Goal: Communication & Community: Answer question/provide support

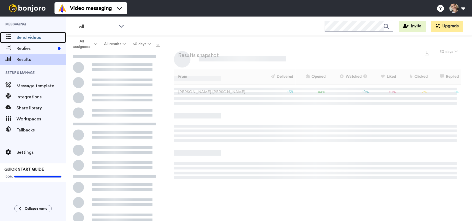
click at [20, 36] on span "Send videos" at bounding box center [42, 37] width 50 height 7
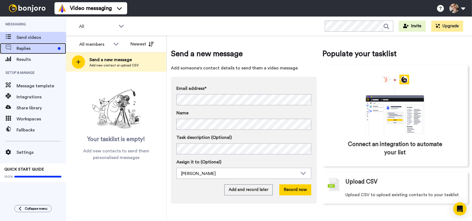
click at [36, 51] on span "Replies" at bounding box center [36, 48] width 39 height 7
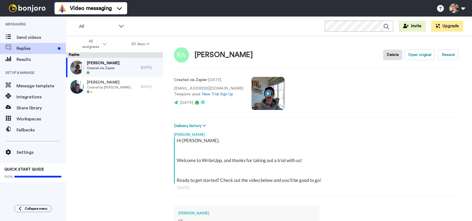
scroll to position [4, 0]
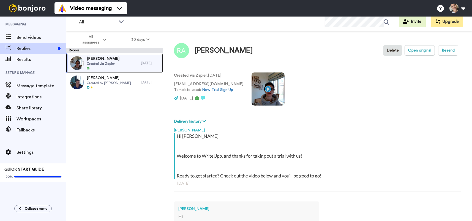
click at [118, 63] on div "[PERSON_NAME] Created via Zapier" at bounding box center [103, 62] width 75 height 19
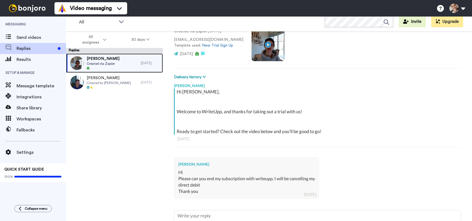
scroll to position [55, 0]
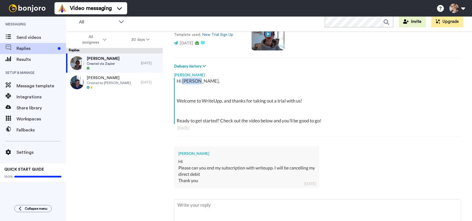
drag, startPoint x: 182, startPoint y: 79, endPoint x: 201, endPoint y: 82, distance: 19.2
click at [201, 82] on div "Hi Rukhsana, Welcome to WriteUpp, and thanks for taking out a trial with us! Re…" at bounding box center [318, 101] width 283 height 46
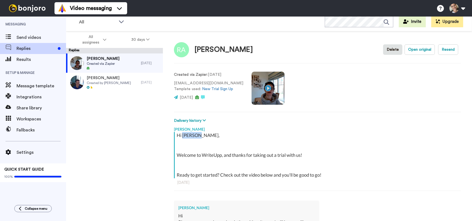
scroll to position [0, 0]
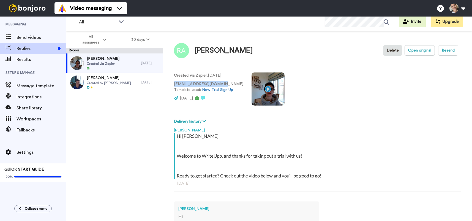
drag, startPoint x: 218, startPoint y: 84, endPoint x: 173, endPoint y: 83, distance: 44.9
click at [173, 83] on div "Rukhsana Delete Open original Resend Created via Zapier : 3 yr ago dr.anaarshad…" at bounding box center [317, 133] width 309 height 204
copy p "dr.anaarshad@gmail.com"
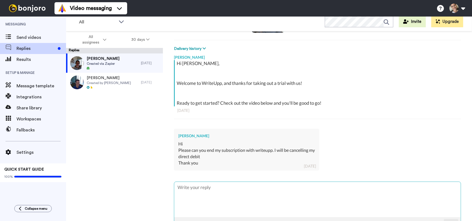
scroll to position [83, 0]
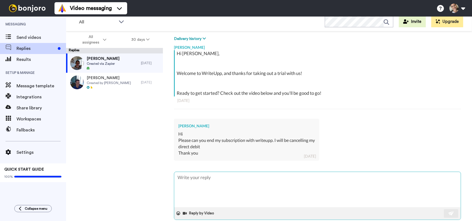
click at [190, 193] on textarea at bounding box center [317, 189] width 287 height 35
type textarea "x"
type textarea "H"
type textarea "x"
type textarea "Hi"
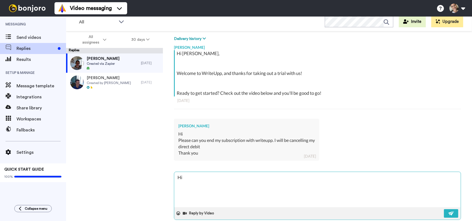
type textarea "x"
type textarea "Hi,"
type textarea "x"
type textarea "Hi,"
type textarea "x"
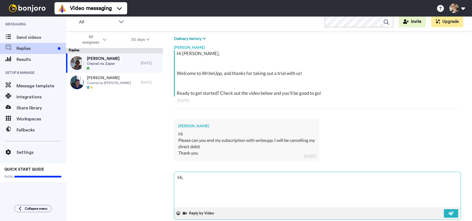
type textarea "Hi,"
type textarea "x"
type textarea "Hi, P"
type textarea "x"
type textarea "Hi, Pl"
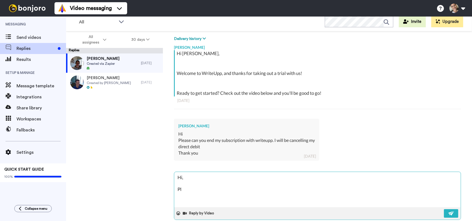
type textarea "x"
type textarea "Hi, Ple"
type textarea "x"
type textarea "Hi, Plea"
type textarea "x"
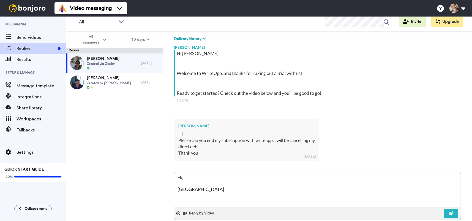
type textarea "Hi, Pleas"
type textarea "x"
type textarea "Hi, Please"
type textarea "x"
type textarea "Hi, Please"
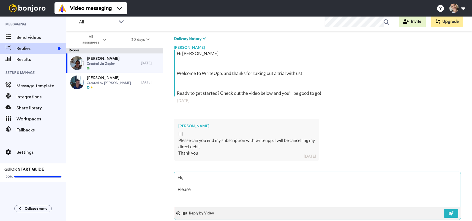
type textarea "x"
type textarea "Hi, Please e"
type textarea "x"
type textarea "Hi, Please en"
type textarea "x"
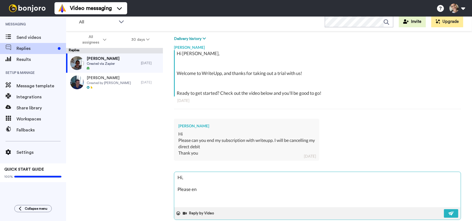
type textarea "Hi, Please ens"
type textarea "x"
type textarea "Hi, Please ensu"
type textarea "x"
type textarea "Hi, Please ensur"
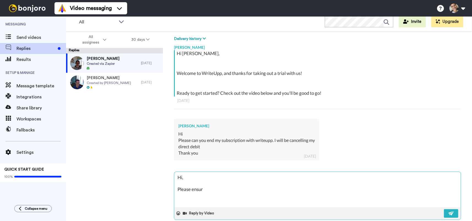
type textarea "x"
type textarea "Hi, Please ensure"
type textarea "x"
type textarea "Hi, Please ensure"
type textarea "x"
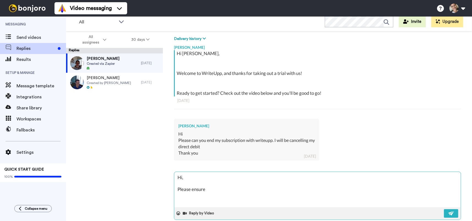
type textarea "Hi, Please ensure t"
type textarea "x"
type textarea "Hi, Please ensure th"
type textarea "x"
type textarea "Hi, Please ensure tha"
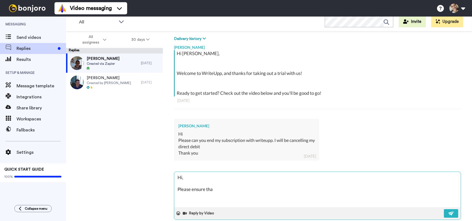
type textarea "x"
type textarea "Hi, Please ensure that"
type textarea "x"
type textarea "Hi, Please ensure that"
type textarea "x"
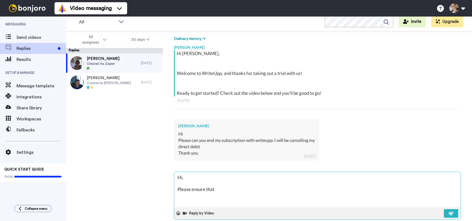
type textarea "Hi, Please ensure that y"
type textarea "x"
type textarea "Hi, Please ensure that yo"
type textarea "x"
type textarea "Hi, Please ensure that you"
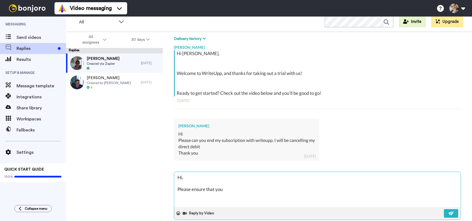
type textarea "x"
type textarea "Hi, Please ensure that yo"
type textarea "x"
type textarea "Hi, Please ensure that y"
type textarea "x"
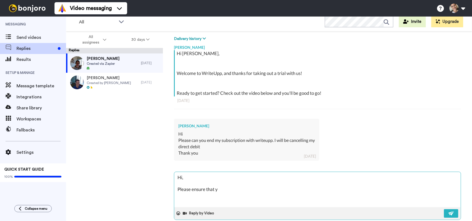
type textarea "Hi, Please ensure that"
type textarea "x"
type textarea "Hi, Please ensure that"
type textarea "x"
type textarea "Hi, Please ensure tha"
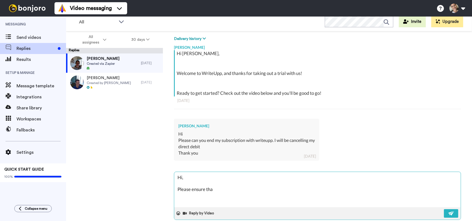
type textarea "x"
type textarea "Hi, Please ensure th"
type textarea "x"
type textarea "Hi, Please ensure t"
type textarea "x"
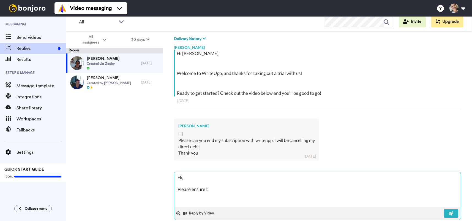
type textarea "Hi, Please ensure"
type textarea "x"
type textarea "Hi, Please ensure"
type textarea "x"
type textarea "Hi, Please ensur"
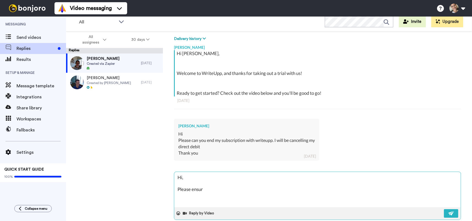
type textarea "x"
type textarea "Hi, Please ensu"
type textarea "x"
type textarea "Hi, Please ens"
type textarea "x"
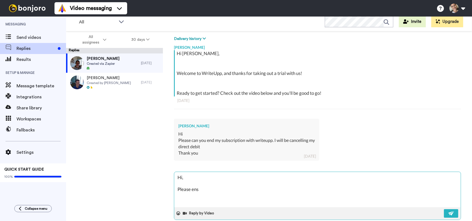
type textarea "Hi, Please en"
type textarea "x"
type textarea "Hi, Please e"
type textarea "x"
type textarea "Hi, Please"
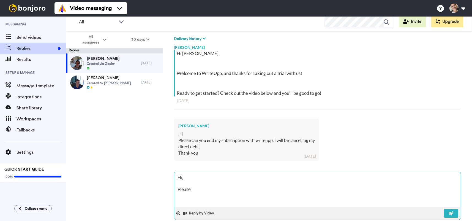
type textarea "x"
type textarea "Hi, Please"
type textarea "x"
type textarea "Hi, Pleas"
type textarea "x"
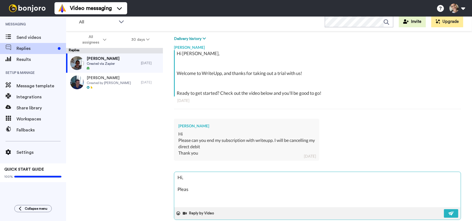
type textarea "Hi, Plea"
type textarea "x"
type textarea "Hi, Ple"
type textarea "x"
type textarea "Hi, Pl"
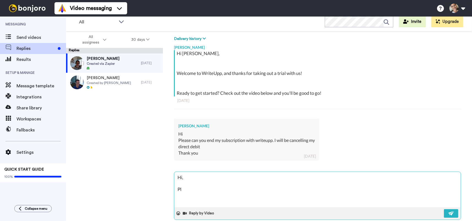
type textarea "x"
type textarea "Hi, P"
type textarea "x"
type textarea "Hi,"
type textarea "x"
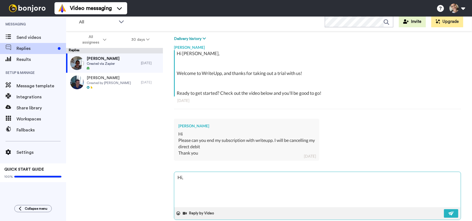
type textarea "Hi, I"
type textarea "x"
type textarea "Hi, I'"
type textarea "x"
type textarea "Hi, I'm"
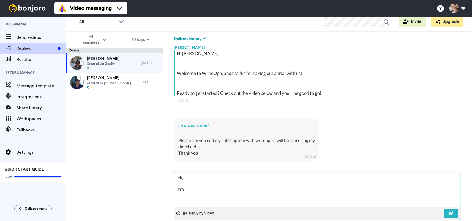
type textarea "x"
type textarea "Hi, I'm"
type textarea "x"
type textarea "Hi, I'm s"
type textarea "x"
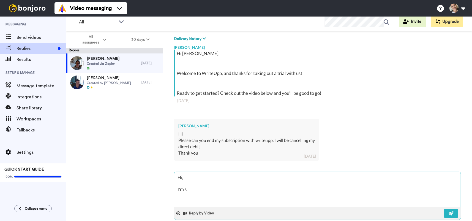
type textarea "Hi, I'm so"
type textarea "x"
type textarea "Hi, I'm sor"
type textarea "x"
type textarea "Hi, I'm sorr"
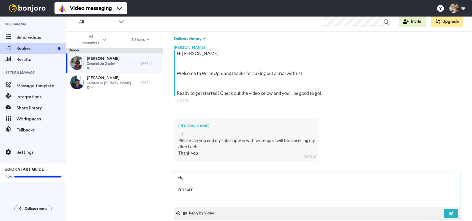
type textarea "x"
type textarea "Hi, I'm sorry"
type textarea "x"
type textarea "Hi, I'm sorry"
type textarea "x"
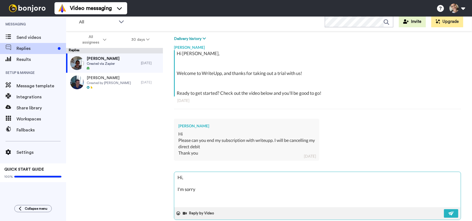
type textarea "Hi, I'm sorry t"
type textarea "x"
type textarea "Hi, I'm sorry to"
type textarea "x"
type textarea "Hi, I'm sorry to"
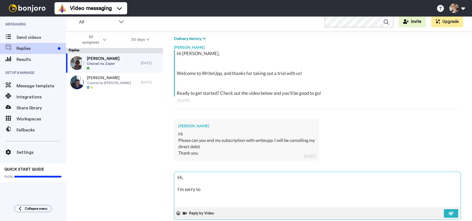
type textarea "x"
type textarea "Hi, I'm sorry to h"
type textarea "x"
type textarea "Hi, I'm sorry to he"
type textarea "x"
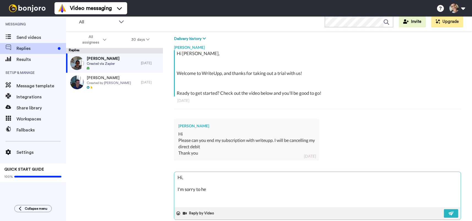
type textarea "Hi, I'm sorry to hea"
type textarea "x"
type textarea "Hi, I'm sorry to hear"
type textarea "x"
type textarea "Hi, I'm sorry to hear"
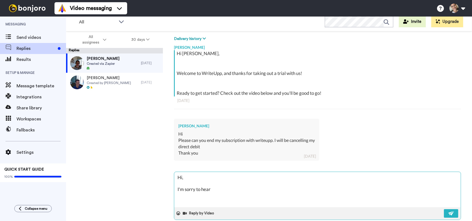
type textarea "x"
type textarea "Hi, I'm sorry to hear y"
type textarea "x"
type textarea "Hi, I'm sorry to hear yo"
type textarea "x"
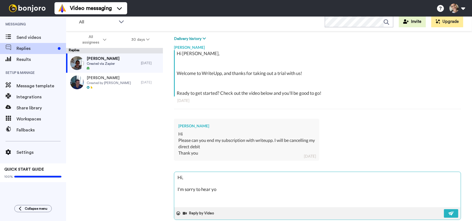
type textarea "Hi, I'm sorry to hear you"
type textarea "x"
type textarea "Hi, I'm sorry to hear you'"
type textarea "x"
type textarea "Hi, I'm sorry to hear you'r"
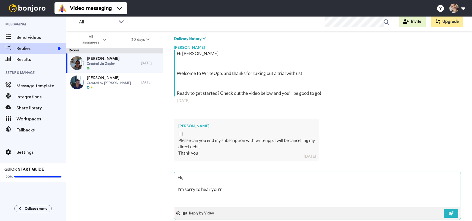
type textarea "x"
type textarea "Hi, I'm sorry to hear you're"
type textarea "x"
type textarea "Hi, I'm sorry to hear you're"
type textarea "x"
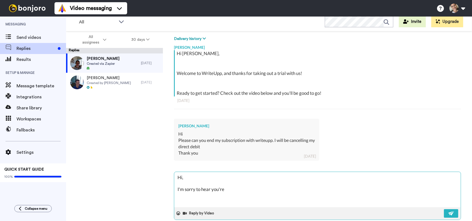
type textarea "Hi, I'm sorry to hear you're l"
type textarea "x"
type textarea "Hi, I'm sorry to hear you're la"
type textarea "x"
type textarea "Hi, I'm sorry to hear you're lav"
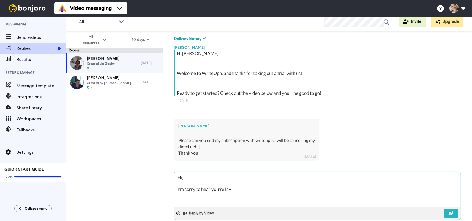
type textarea "x"
type textarea "Hi, I'm sorry to hear you're lavi"
type textarea "x"
type textarea "Hi, I'm sorry to hear you're lavin"
type textarea "x"
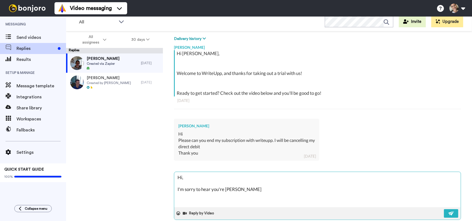
type textarea "Hi, I'm sorry to hear you're lavi"
type textarea "x"
type textarea "Hi, I'm sorry to hear you're lav"
type textarea "x"
type textarea "Hi, I'm sorry to hear you're la"
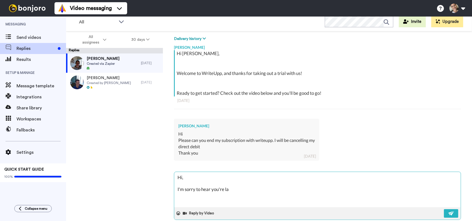
type textarea "x"
type textarea "Hi, I'm sorry to hear you're l"
type textarea "x"
type textarea "Hi, I'm sorry to hear you're le"
type textarea "x"
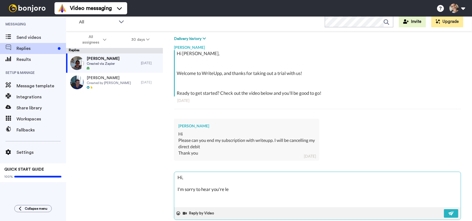
type textarea "Hi, I'm sorry to hear you're lea"
type textarea "x"
type textarea "Hi, I'm sorry to hear you're leav"
type textarea "x"
type textarea "Hi, I'm sorry to hear you're leavi"
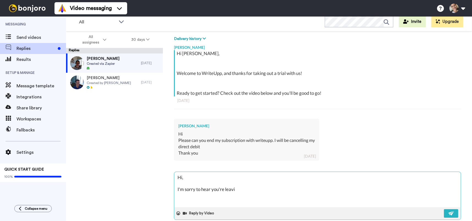
type textarea "x"
type textarea "Hi, I'm sorry to hear you're leavin"
type textarea "x"
type textarea "Hi, I'm sorry to hear you're leaving"
type textarea "x"
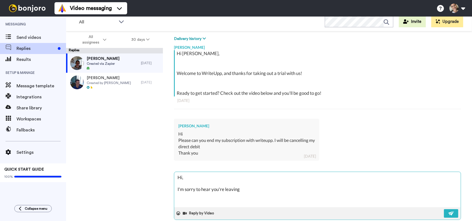
type textarea "Hi, I'm sorry to hear you're leaving,"
type textarea "x"
type textarea "Hi, I'm sorry to hear you're leaving"
type textarea "x"
type textarea "Hi, I'm sorry to hear you're leaving."
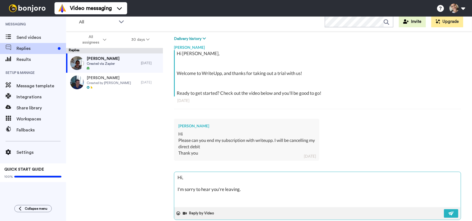
type textarea "x"
type textarea "Hi, I'm sorry to hear you're leaving."
type textarea "x"
type textarea "Hi, I'm sorry to hear you're leaving. P"
type textarea "x"
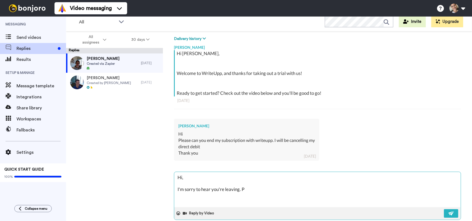
type textarea "Hi, I'm sorry to hear you're leaving. Pl"
type textarea "x"
type textarea "Hi, I'm sorry to hear you're leaving. Ple"
type textarea "x"
type textarea "Hi, I'm sorry to hear you're leaving. Plea"
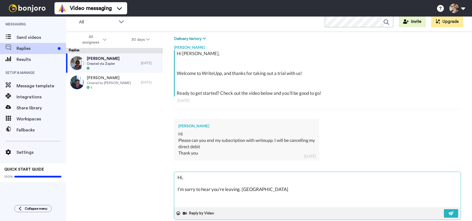
type textarea "x"
type textarea "Hi, I'm sorry to hear you're leaving. Pleas"
type textarea "x"
type textarea "Hi, I'm sorry to hear you're leaving. Please"
type textarea "x"
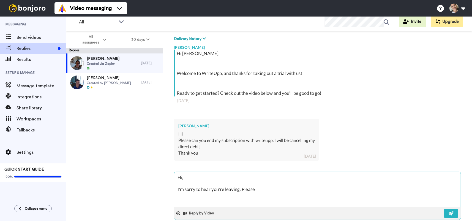
type textarea "Hi, I'm sorry to hear you're leaving. Please"
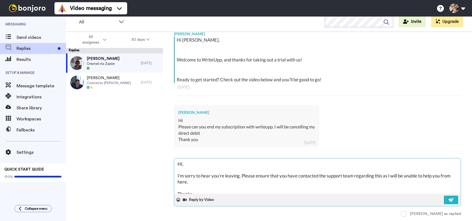
scroll to position [109, 0]
click at [449, 200] on img at bounding box center [451, 199] width 6 height 4
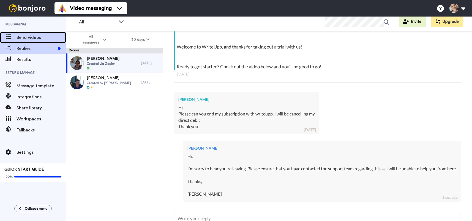
click at [29, 37] on span "Send videos" at bounding box center [42, 37] width 50 height 7
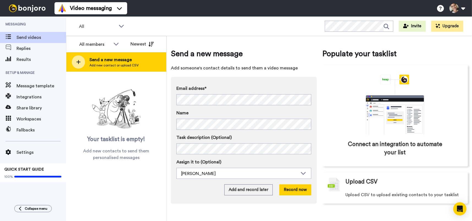
click at [81, 64] on div at bounding box center [78, 61] width 13 height 13
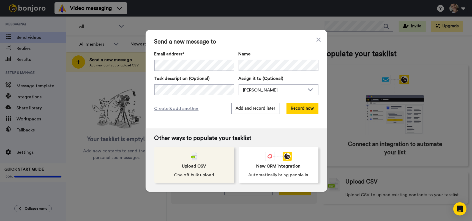
click at [213, 160] on div "Upload CSV One off bulk upload" at bounding box center [194, 165] width 80 height 36
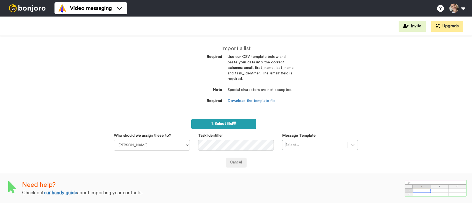
click at [226, 127] on label "1. Select file" at bounding box center [223, 124] width 65 height 10
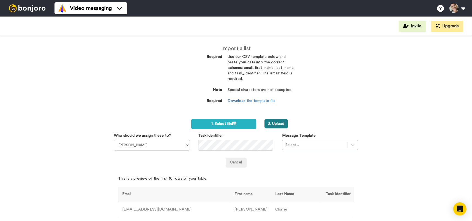
drag, startPoint x: 273, startPoint y: 121, endPoint x: 273, endPoint y: 125, distance: 4.7
click at [273, 121] on button "2. Upload" at bounding box center [276, 123] width 23 height 9
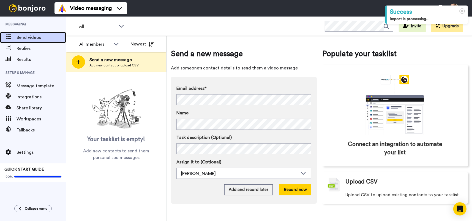
click at [37, 35] on span "Send videos" at bounding box center [42, 37] width 50 height 7
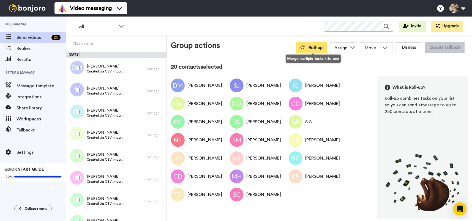
click at [310, 48] on button "Roll-up" at bounding box center [311, 47] width 31 height 11
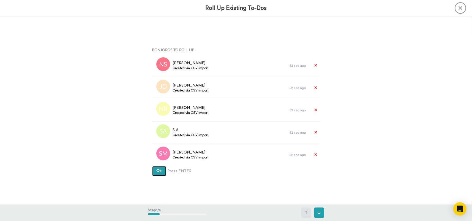
click at [158, 170] on span "Ok" at bounding box center [159, 171] width 5 height 4
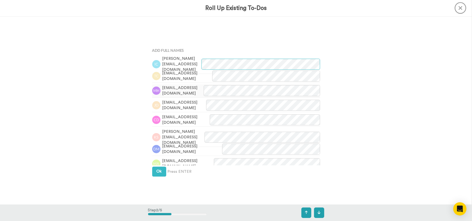
scroll to position [188, 0]
click at [158, 168] on button "Ok" at bounding box center [159, 171] width 14 height 10
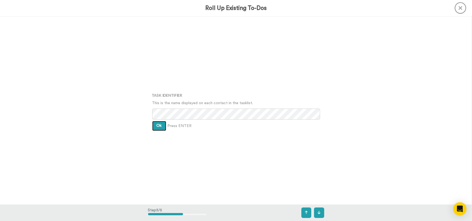
click at [157, 124] on span "Ok" at bounding box center [159, 126] width 5 height 4
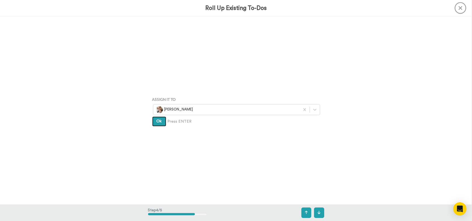
drag, startPoint x: 157, startPoint y: 121, endPoint x: 158, endPoint y: 124, distance: 3.5
click at [158, 124] on button "Ok" at bounding box center [159, 121] width 14 height 10
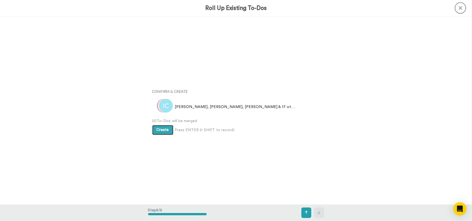
scroll to position [751, 0]
click at [159, 129] on span "Create" at bounding box center [163, 130] width 12 height 4
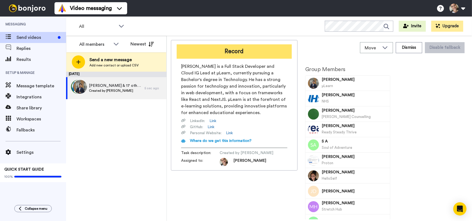
click at [242, 54] on button "Record" at bounding box center [234, 51] width 115 height 14
